Goal: Communication & Community: Connect with others

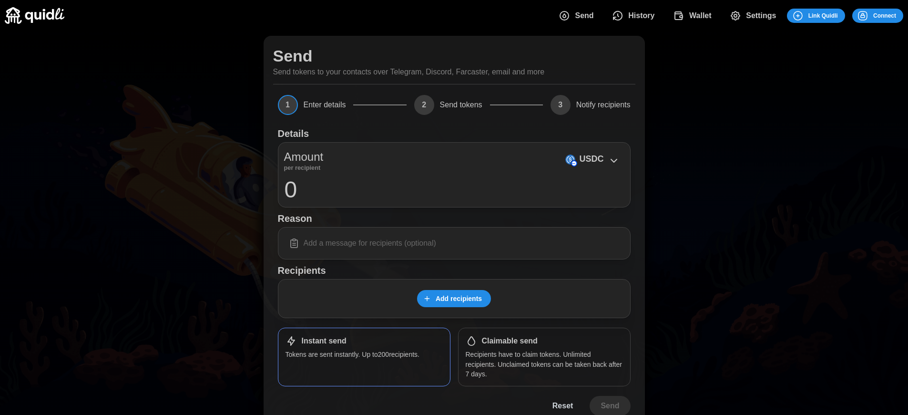
click at [884, 15] on span "Connect" at bounding box center [884, 15] width 23 height 13
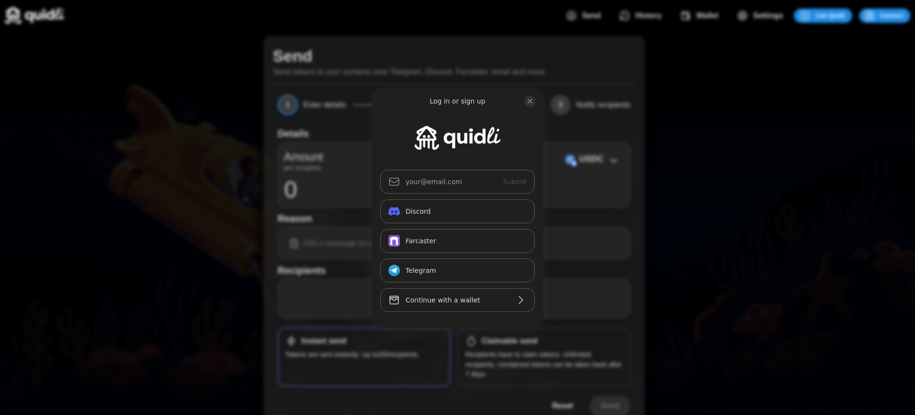
click at [891, 15] on div "Log in or sign up Submit Continue with Email Discord Farcaster Telegram_logo Te…" at bounding box center [457, 207] width 915 height 415
click at [884, 15] on div "Log in or sign up Submit Continue with Email Discord Farcaster Telegram_logo Te…" at bounding box center [457, 207] width 915 height 415
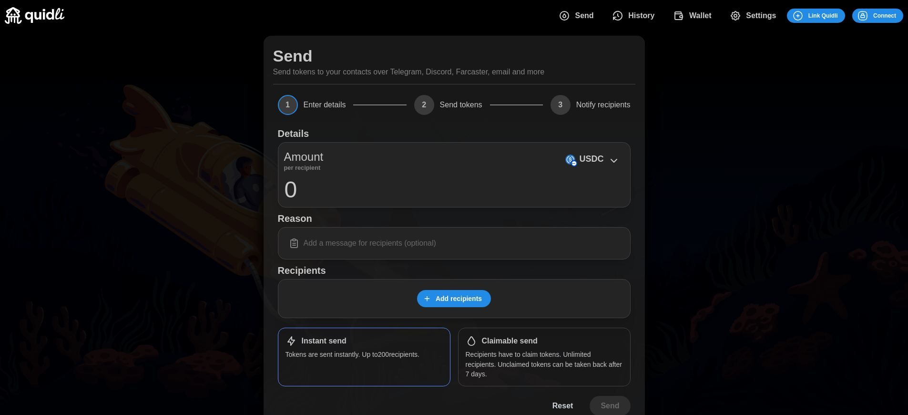
click at [884, 15] on span "Connect" at bounding box center [884, 15] width 23 height 13
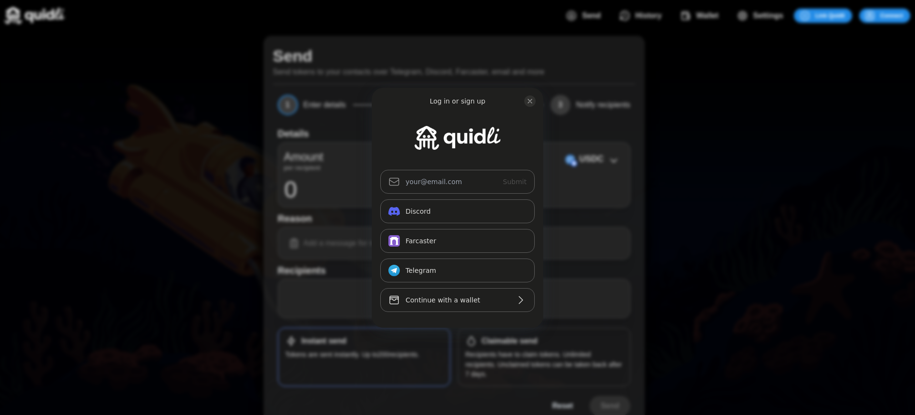
click at [509, 341] on div "Log in or sign up Submit Continue with Email Discord Farcaster Telegram_logo Te…" at bounding box center [457, 207] width 915 height 415
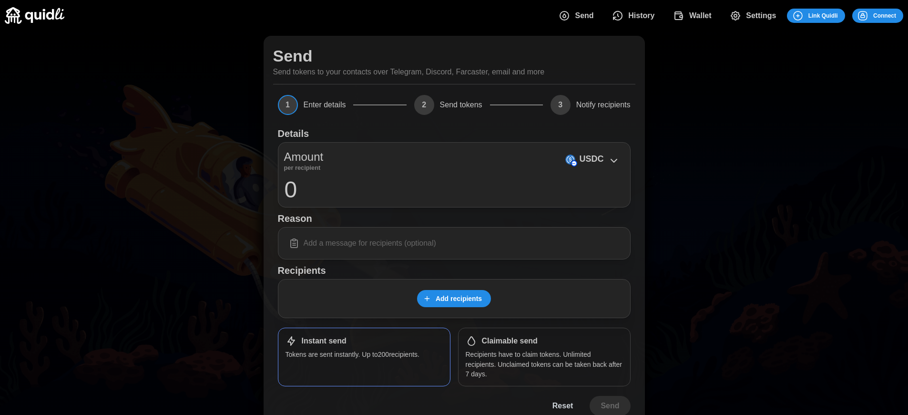
click at [884, 15] on span "Connect" at bounding box center [884, 15] width 23 height 13
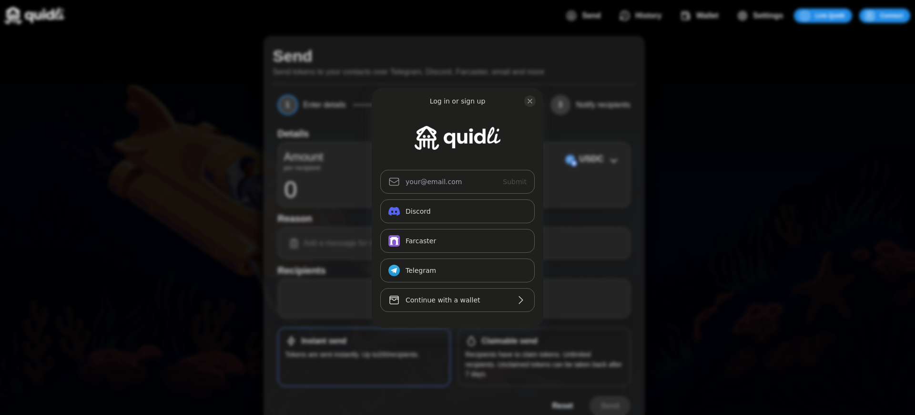
click at [509, 341] on div "Log in or sign up Submit Continue with Email Discord Farcaster Telegram_logo Te…" at bounding box center [457, 207] width 915 height 415
